Goal: Task Accomplishment & Management: Use online tool/utility

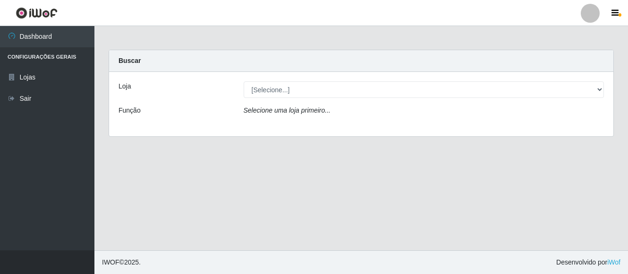
click at [287, 78] on div "Loja [Selecione...] O Cestão - Bayeux Função Selecione uma loja primeiro..." at bounding box center [361, 104] width 505 height 64
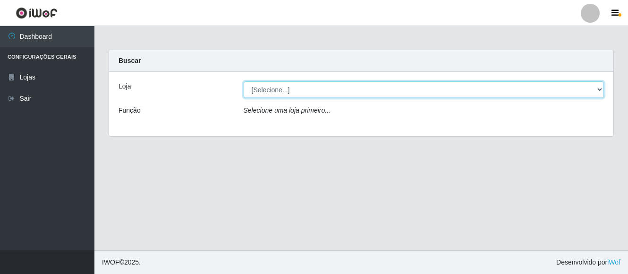
click at [285, 91] on select "[Selecione...] O Cestão - [GEOGRAPHIC_DATA]" at bounding box center [424, 89] width 361 height 17
select select "238"
click at [244, 81] on select "[Selecione...] O Cestão - [GEOGRAPHIC_DATA]" at bounding box center [424, 89] width 361 height 17
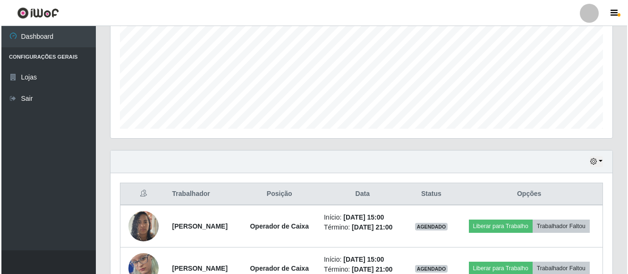
scroll to position [236, 0]
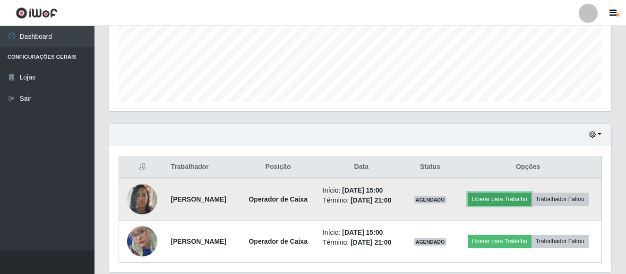
click at [490, 201] on button "Liberar para Trabalho" at bounding box center [500, 198] width 64 height 13
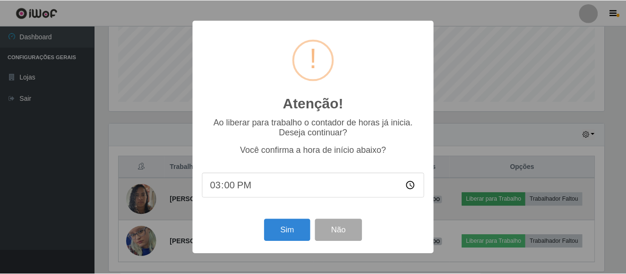
scroll to position [196, 498]
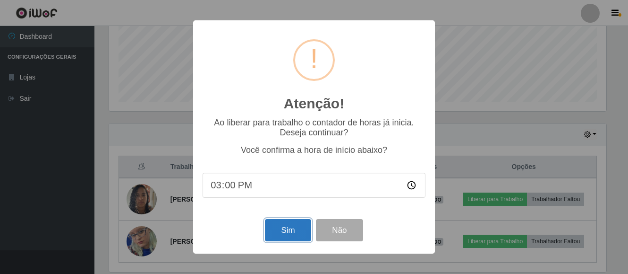
click at [296, 233] on button "Sim" at bounding box center [288, 230] width 46 height 22
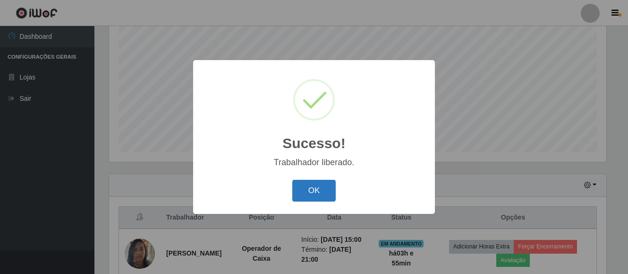
click at [315, 191] on button "OK" at bounding box center [314, 191] width 44 height 22
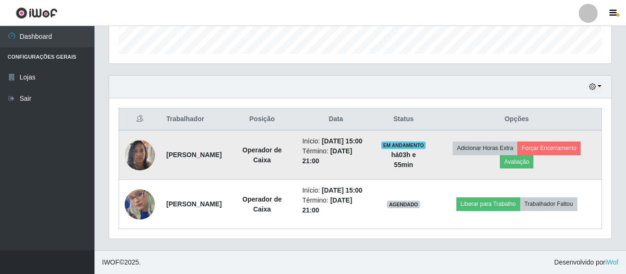
scroll to position [304, 0]
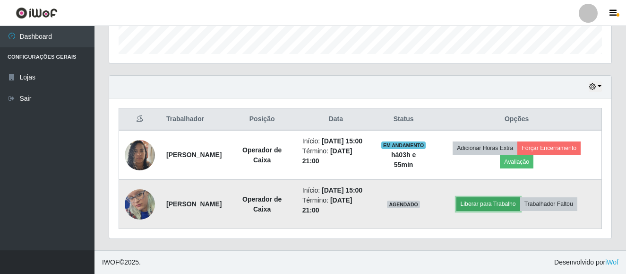
click at [510, 198] on button "Liberar para Trabalho" at bounding box center [488, 203] width 64 height 13
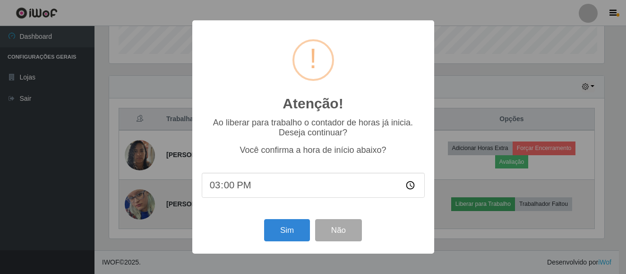
scroll to position [196, 498]
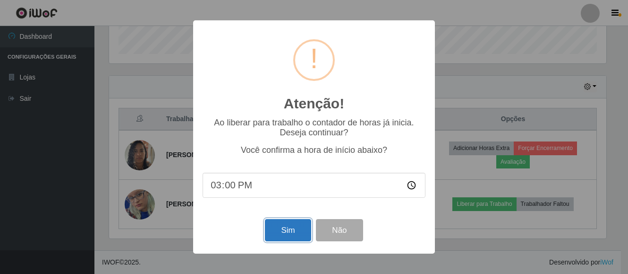
click at [283, 229] on button "Sim" at bounding box center [288, 230] width 46 height 22
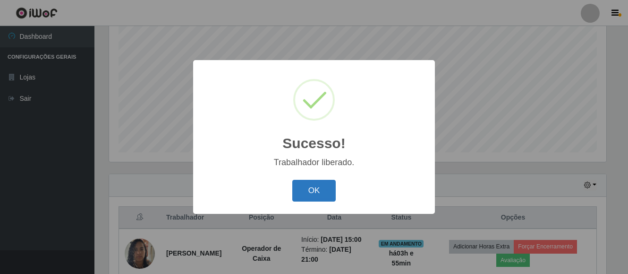
click at [309, 190] on button "OK" at bounding box center [314, 191] width 44 height 22
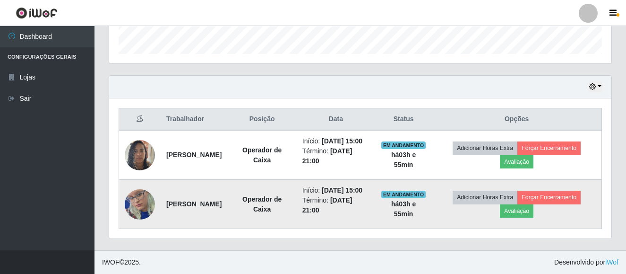
scroll to position [304, 0]
